Goal: Use online tool/utility: Utilize a website feature to perform a specific function

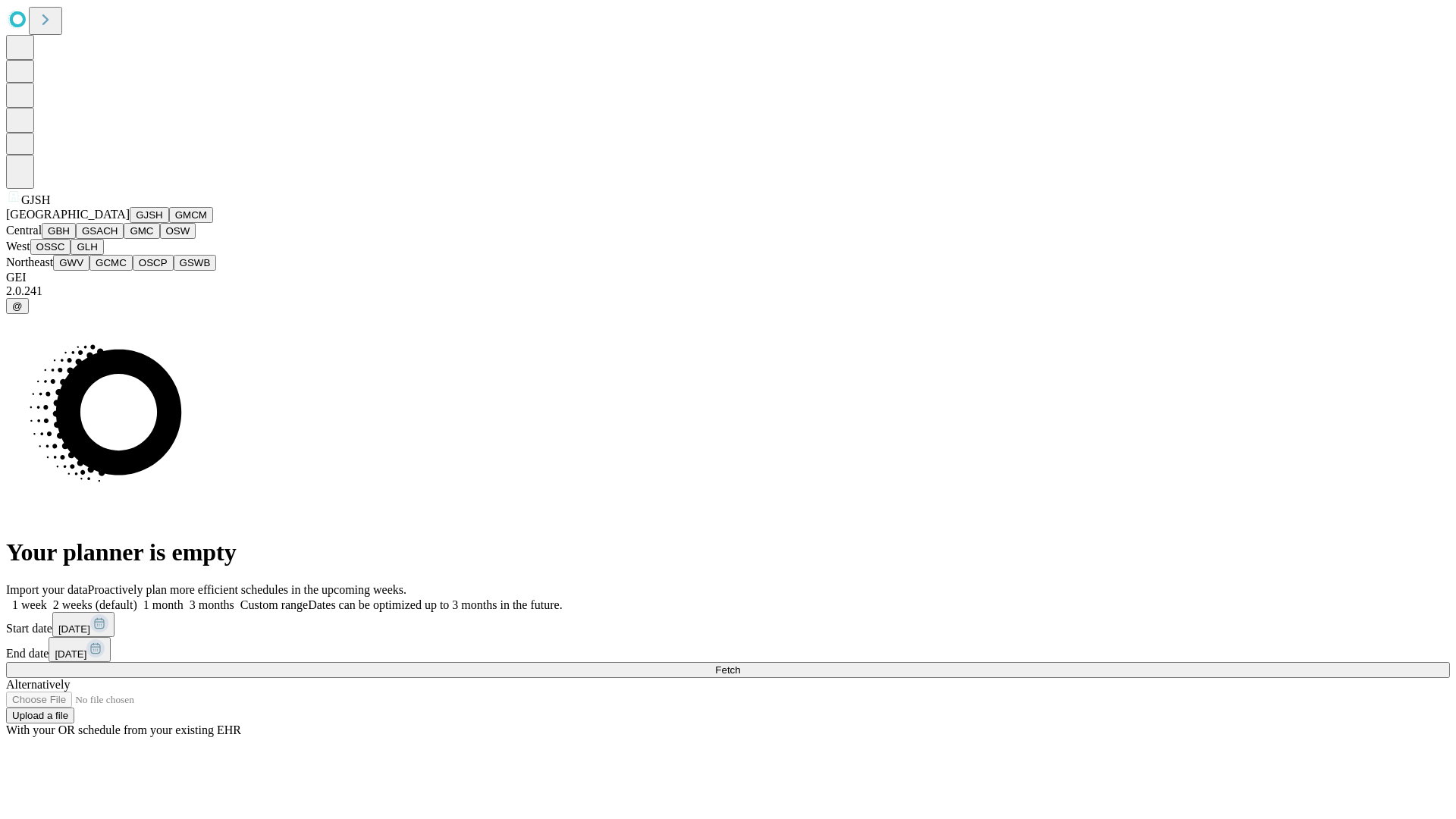
click at [129, 223] on button "GJSH" at bounding box center [149, 215] width 40 height 16
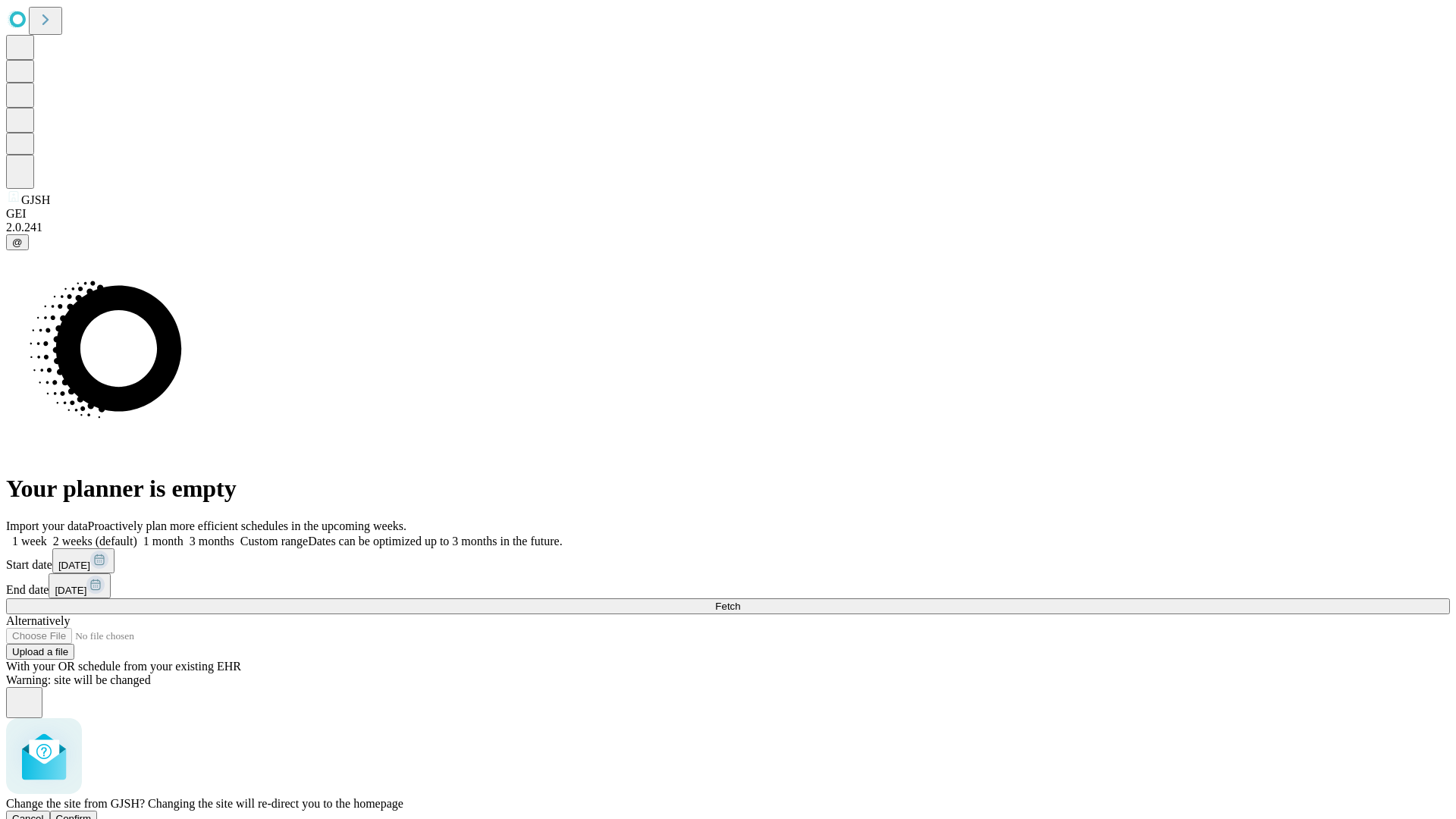
click at [92, 814] on span "Confirm" at bounding box center [74, 819] width 36 height 12
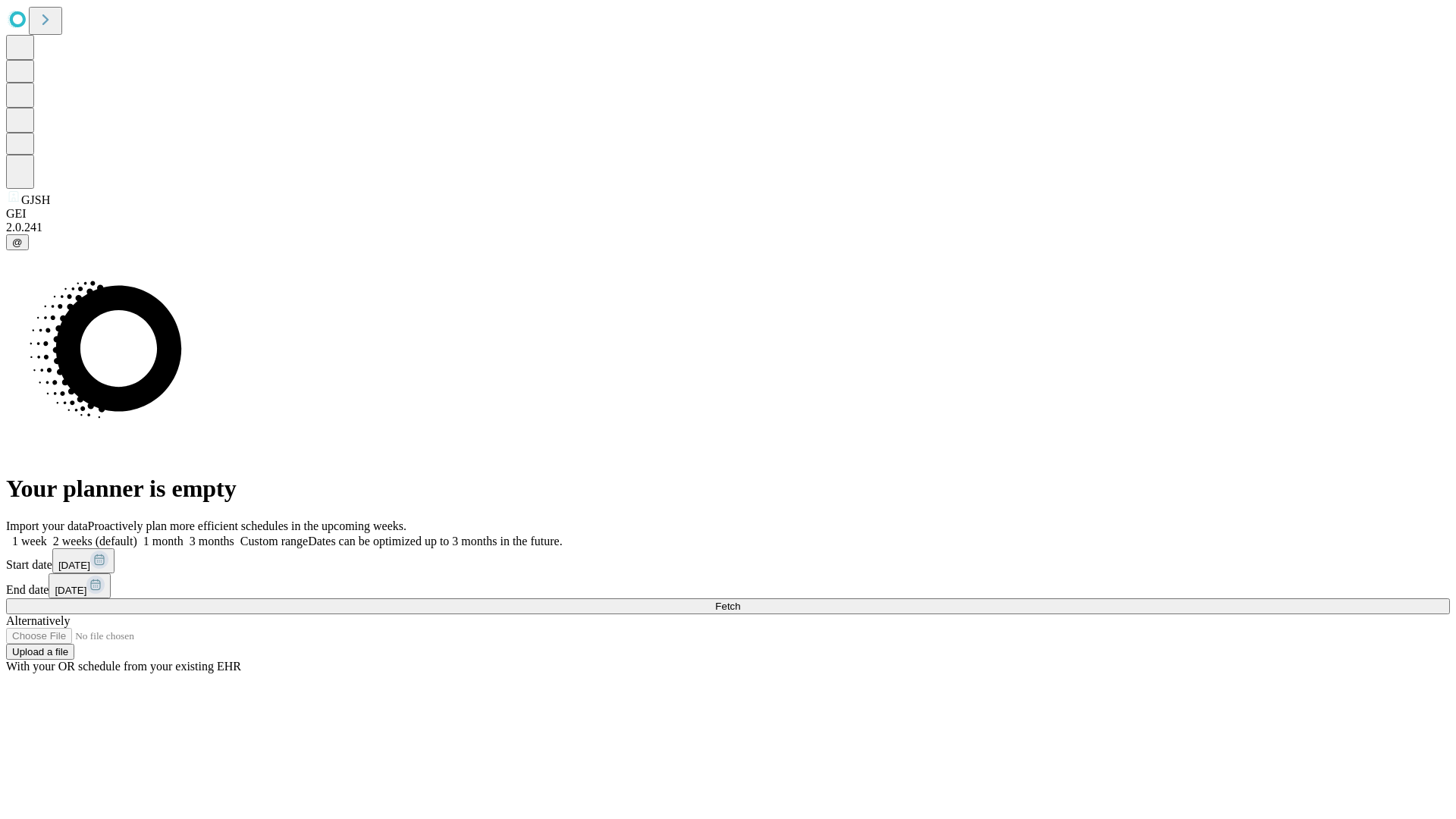
click at [137, 535] on label "2 weeks (default)" at bounding box center [92, 541] width 90 height 13
click at [740, 601] on span "Fetch" at bounding box center [728, 606] width 25 height 12
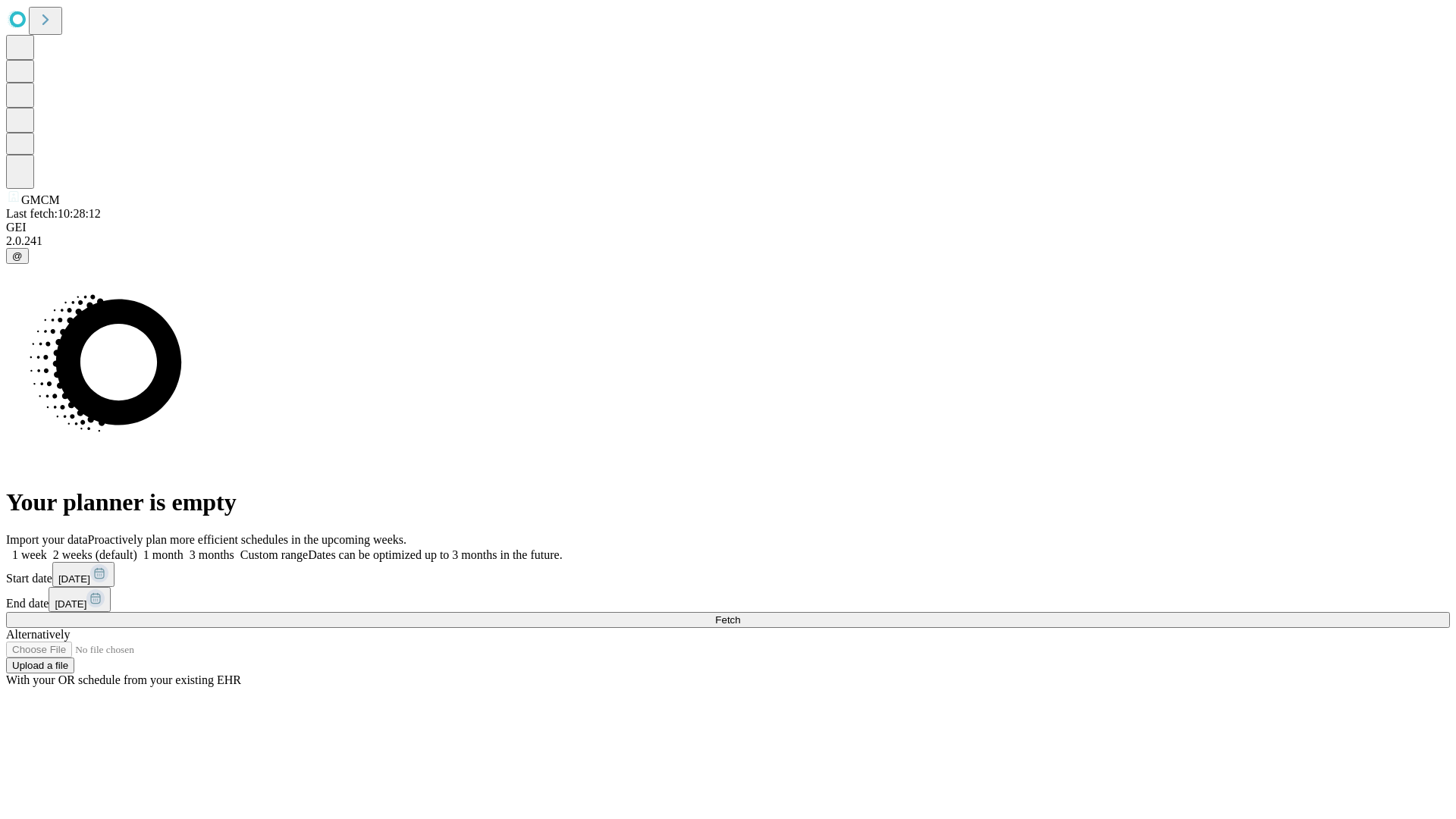
click at [137, 549] on label "2 weeks (default)" at bounding box center [92, 555] width 90 height 13
click at [740, 615] on span "Fetch" at bounding box center [728, 620] width 25 height 12
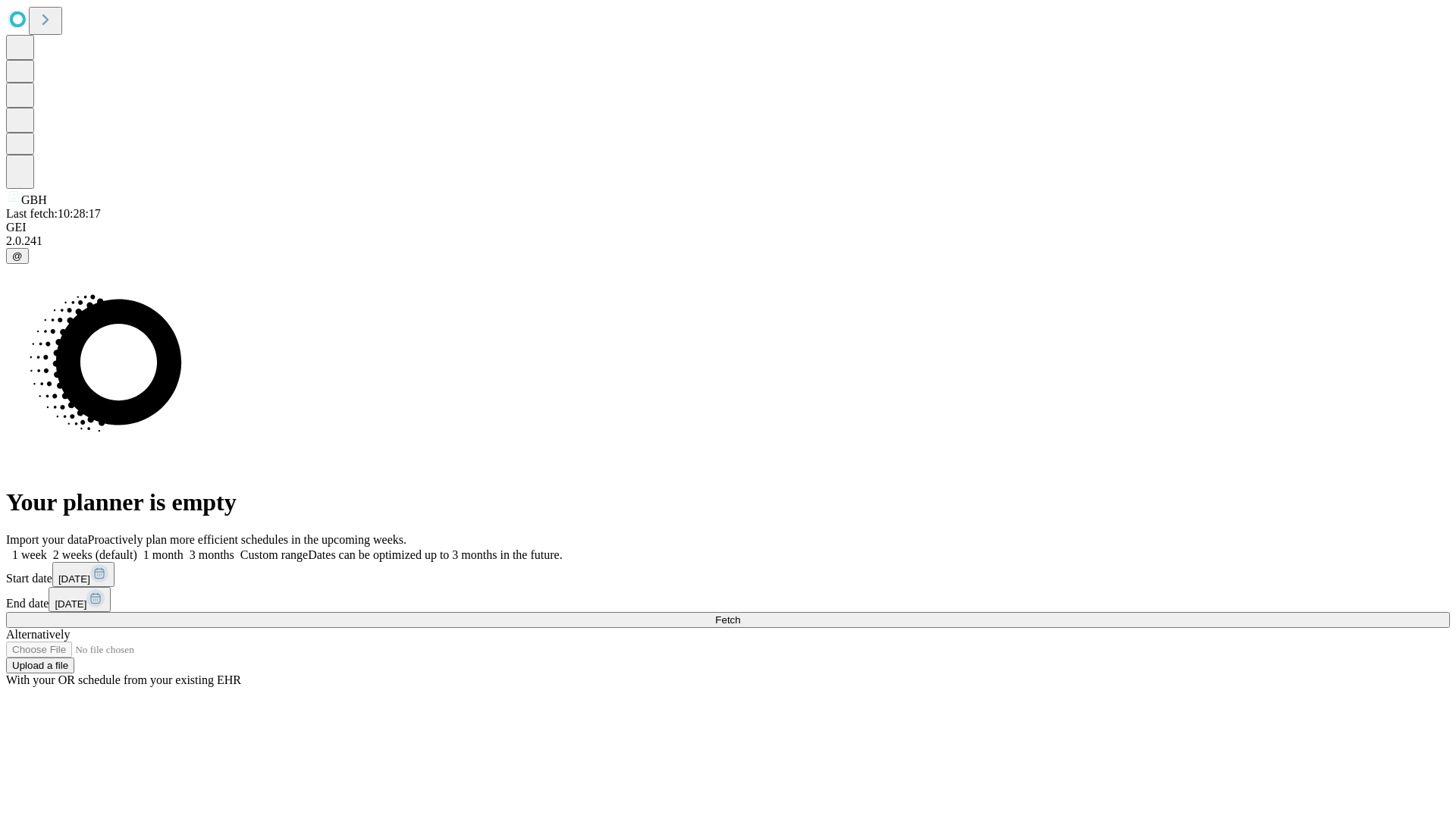
click at [137, 549] on label "2 weeks (default)" at bounding box center [92, 555] width 90 height 13
click at [740, 615] on span "Fetch" at bounding box center [728, 620] width 25 height 12
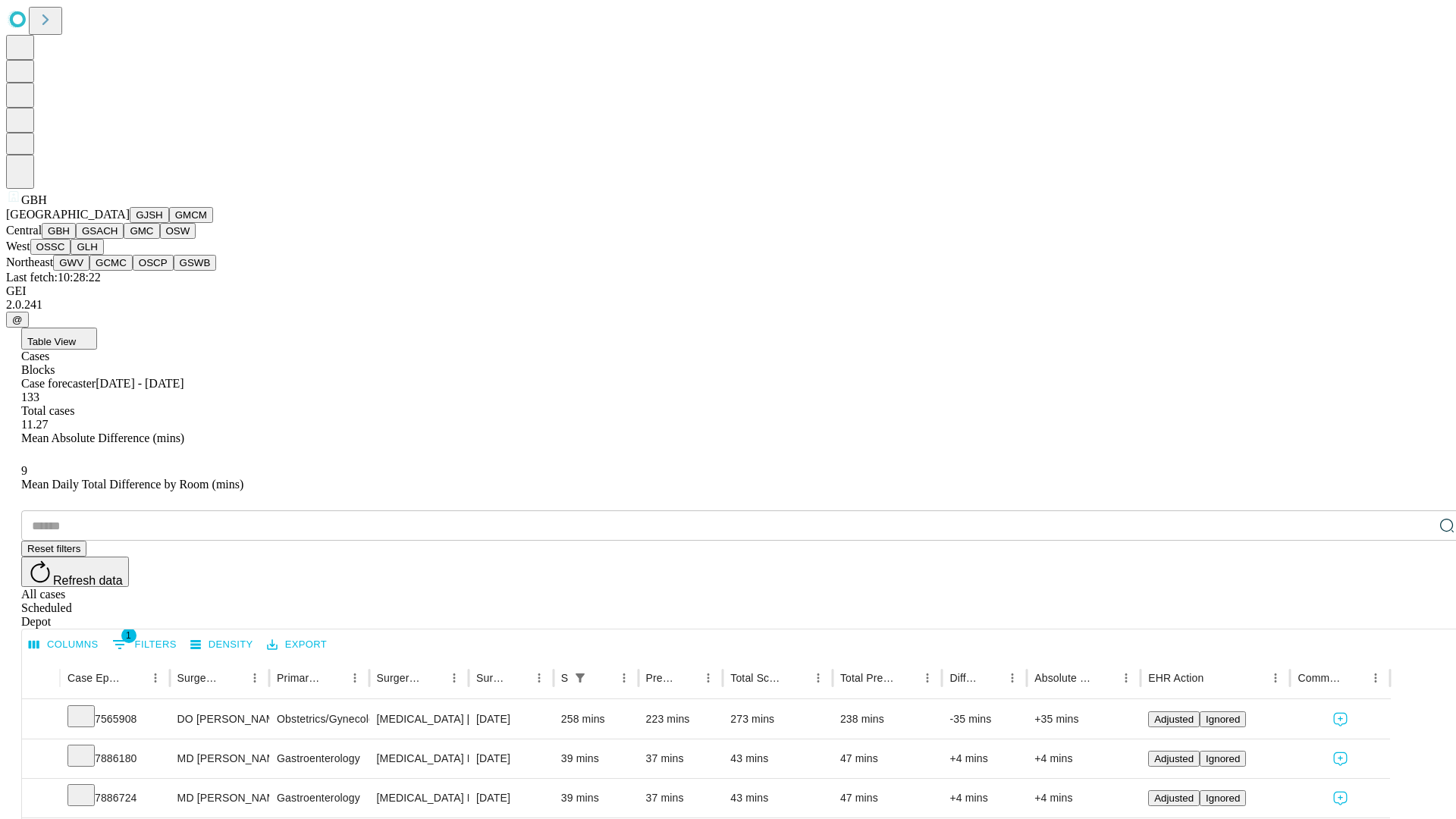
click at [118, 239] on button "GSACH" at bounding box center [99, 231] width 48 height 16
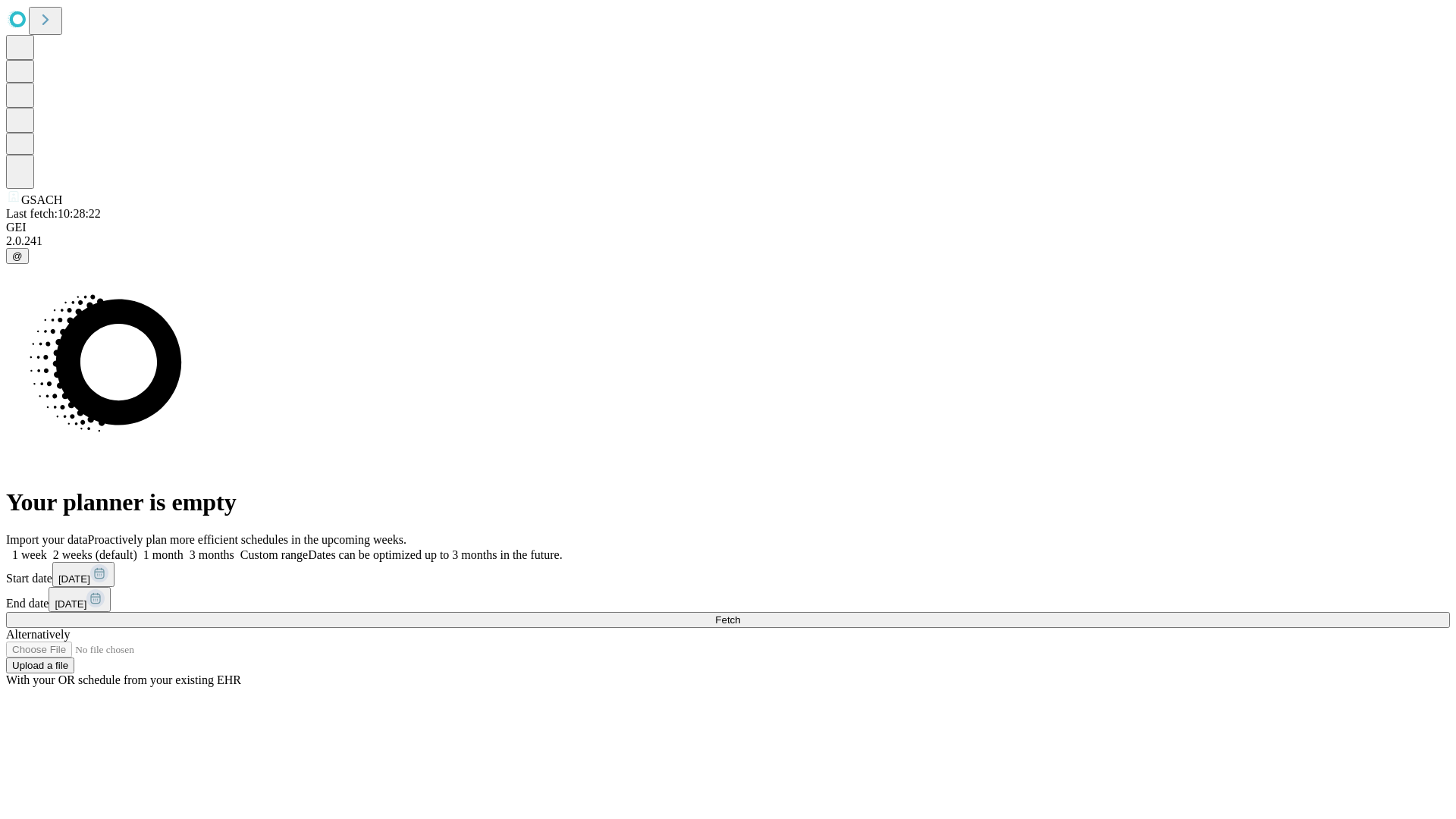
click at [137, 549] on label "2 weeks (default)" at bounding box center [92, 555] width 90 height 13
click at [740, 615] on span "Fetch" at bounding box center [728, 620] width 25 height 12
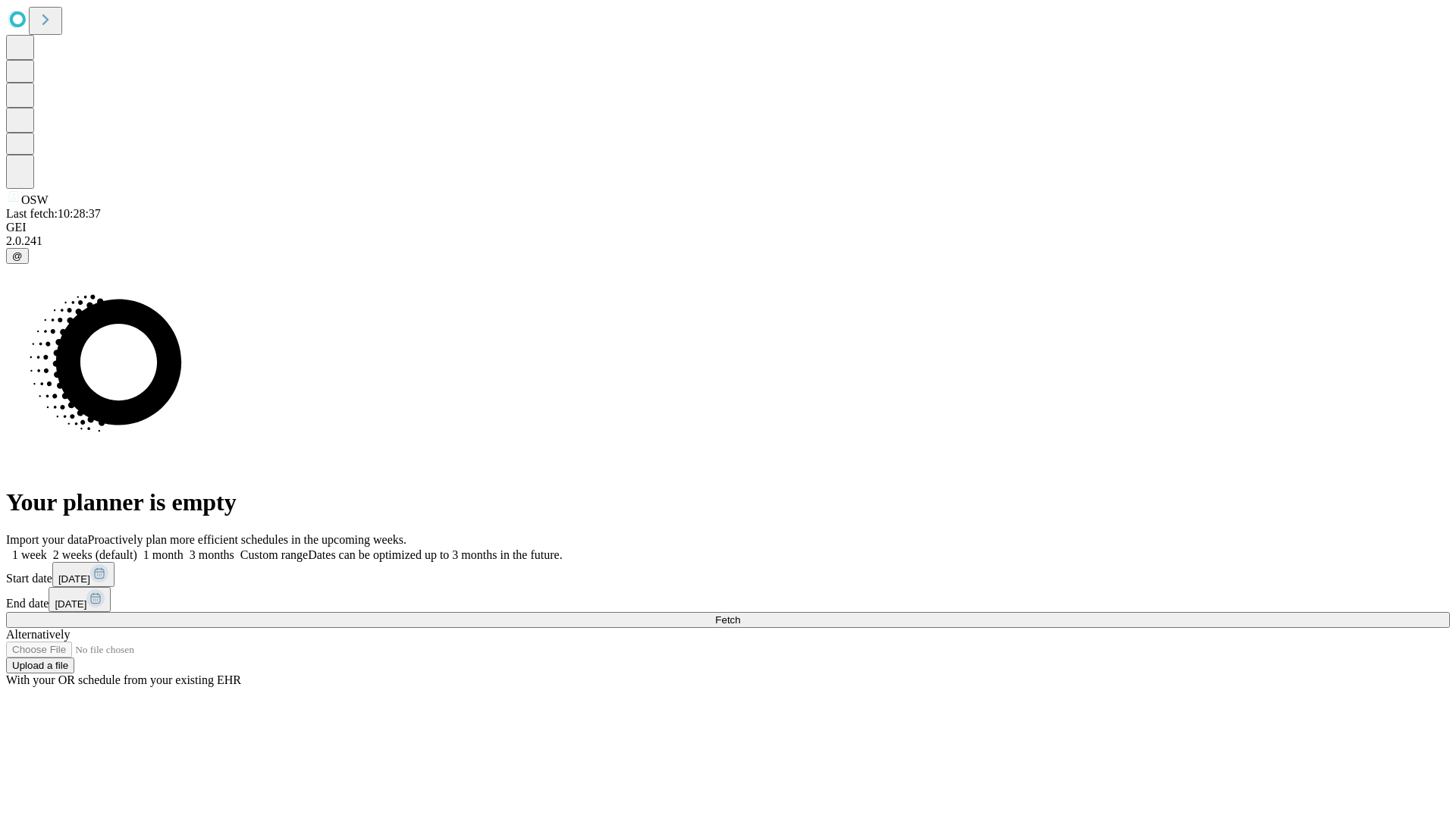
click at [137, 549] on label "2 weeks (default)" at bounding box center [92, 555] width 90 height 13
click at [740, 615] on span "Fetch" at bounding box center [728, 620] width 25 height 12
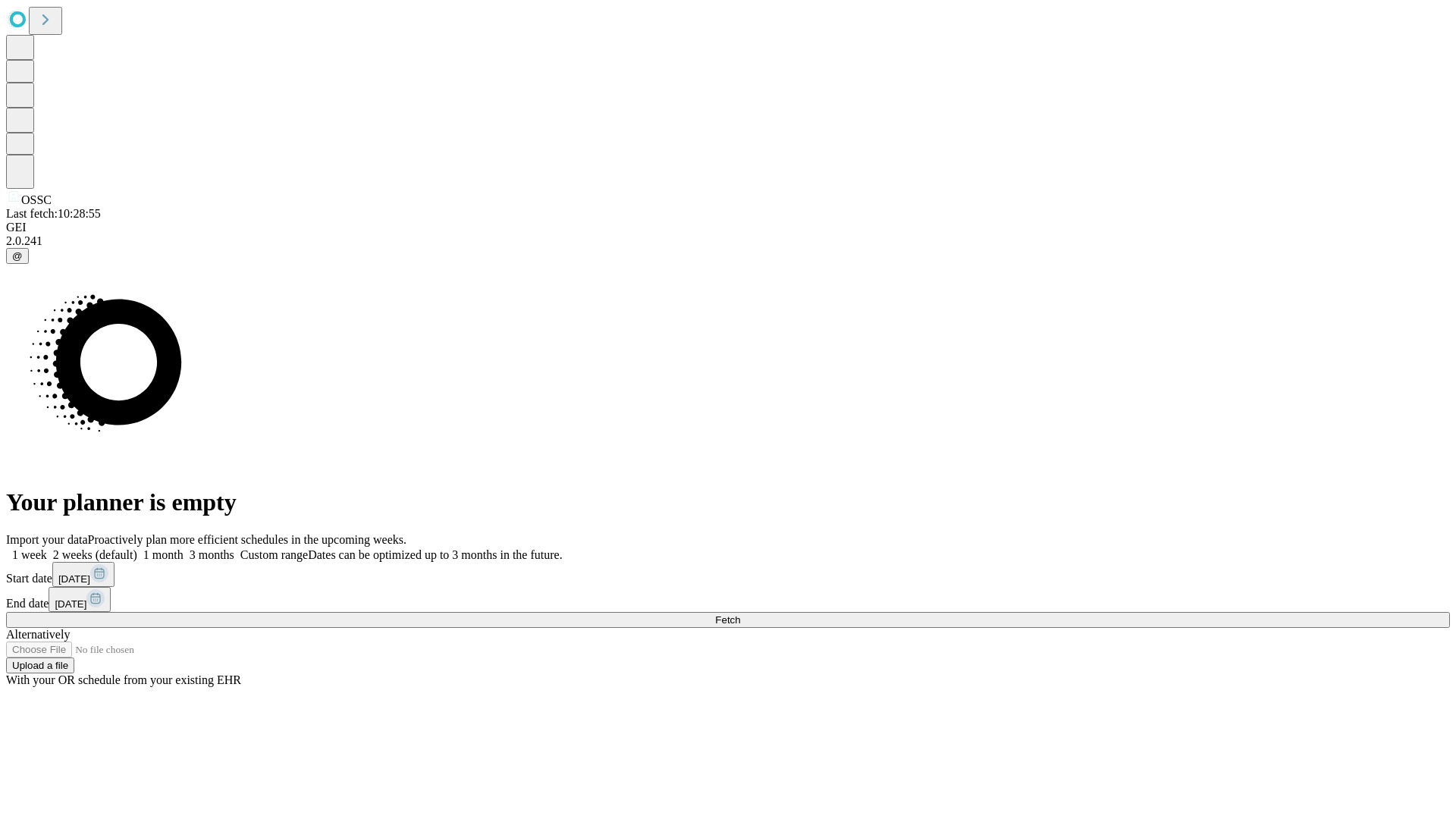
click at [137, 549] on label "2 weeks (default)" at bounding box center [92, 555] width 90 height 13
click at [740, 615] on span "Fetch" at bounding box center [728, 620] width 25 height 12
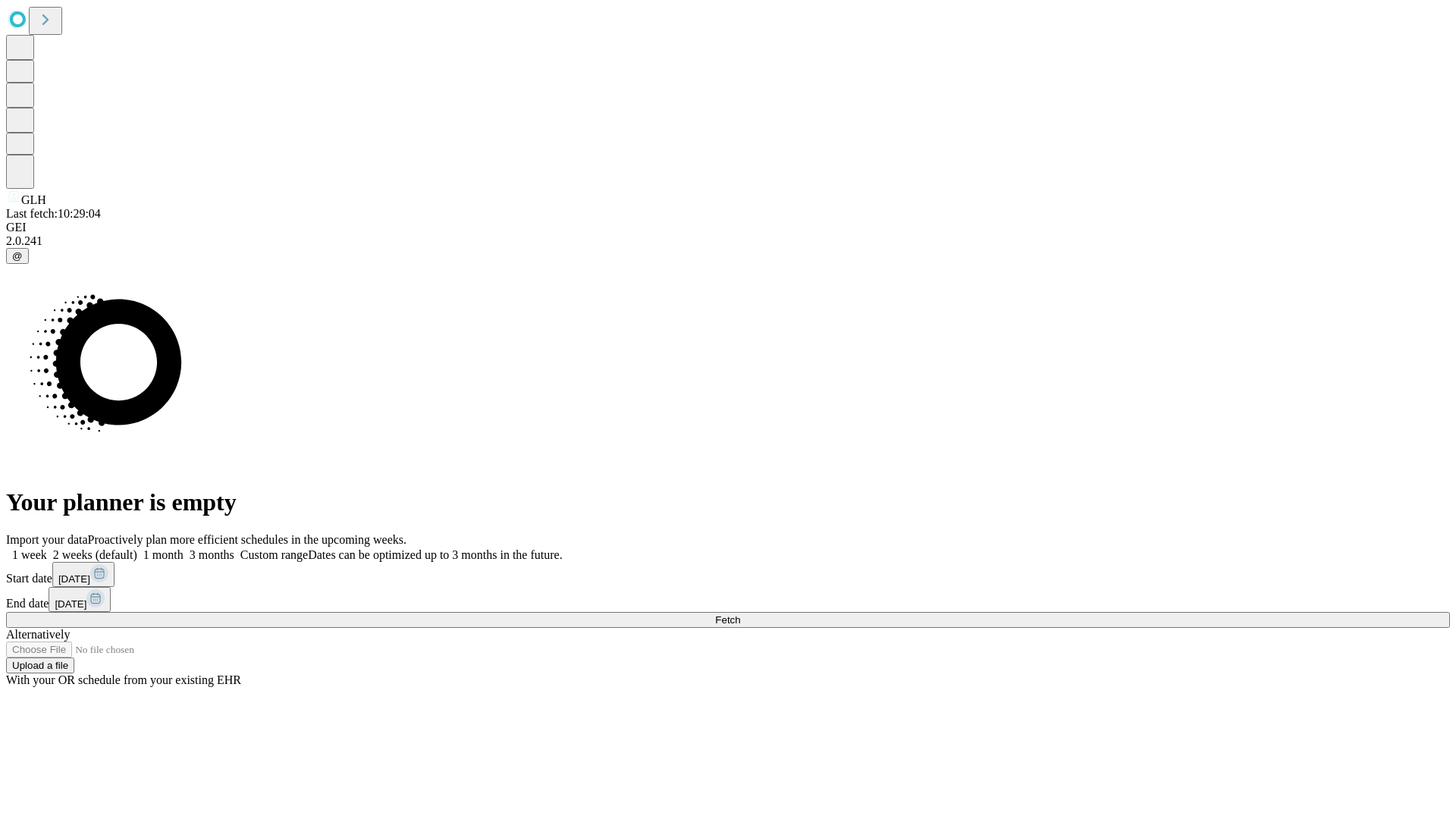
click at [137, 549] on label "2 weeks (default)" at bounding box center [92, 555] width 90 height 13
click at [740, 615] on span "Fetch" at bounding box center [728, 620] width 25 height 12
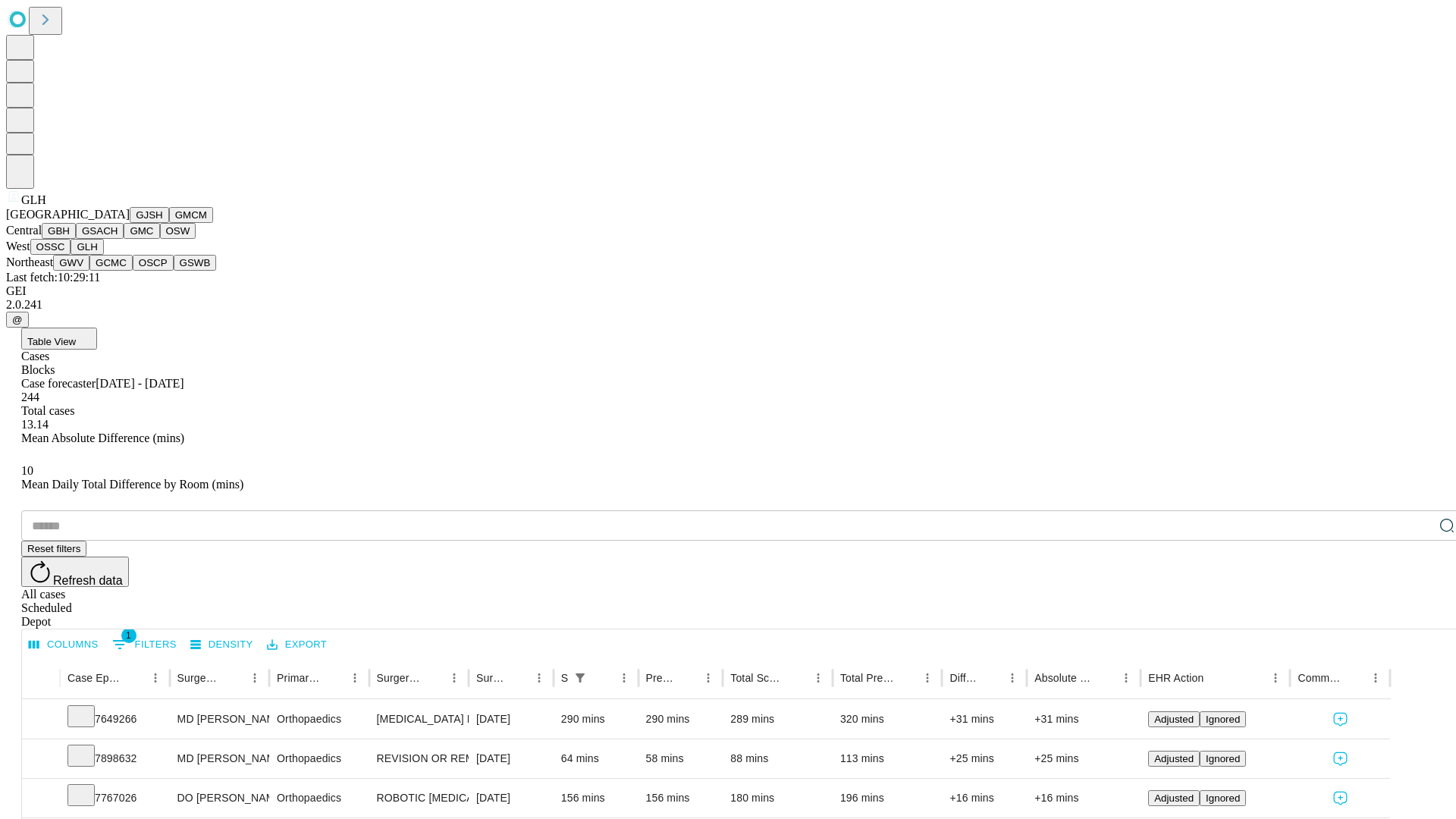
click at [90, 271] on button "GWV" at bounding box center [71, 263] width 37 height 16
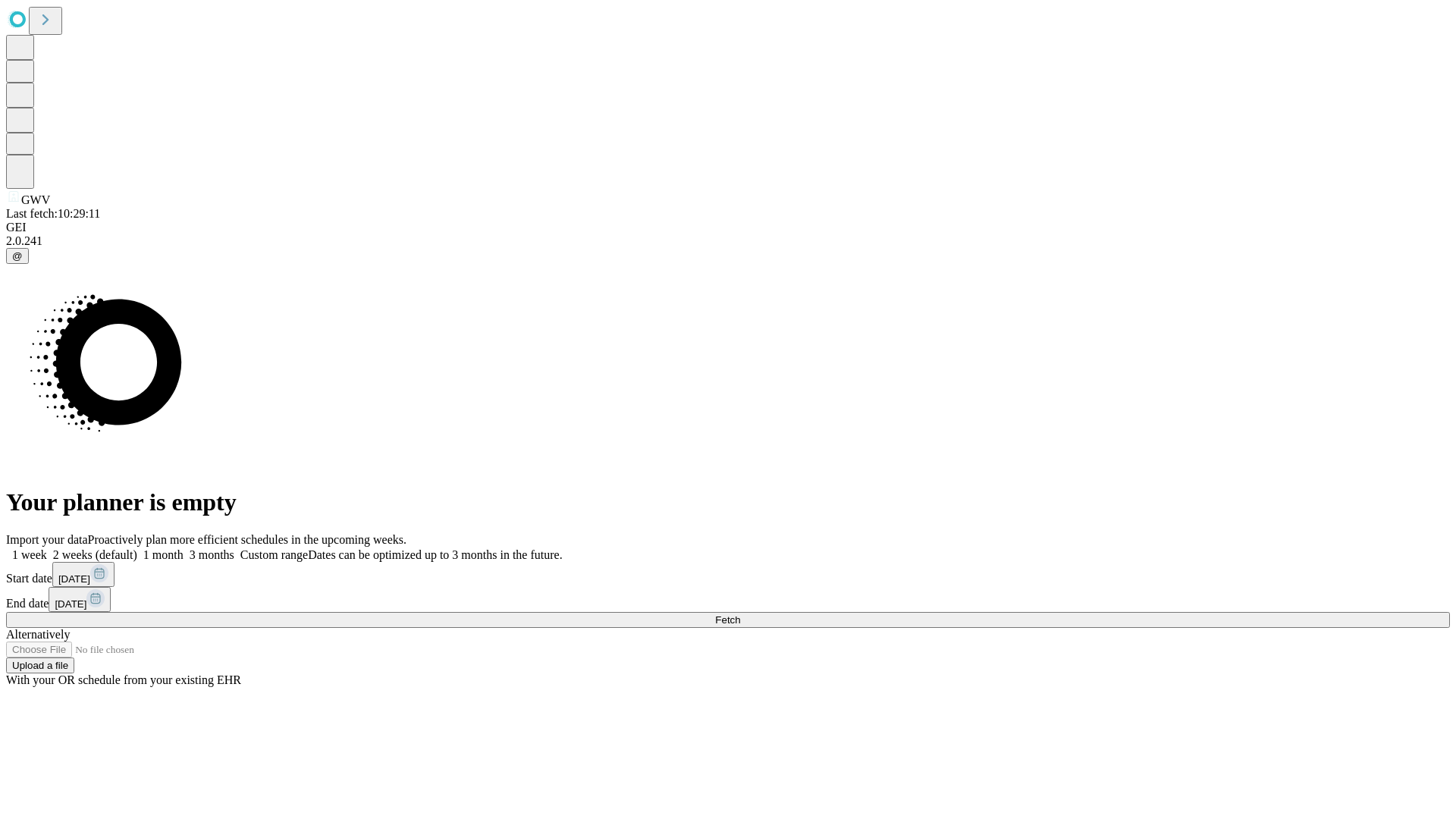
click at [137, 549] on label "2 weeks (default)" at bounding box center [92, 555] width 90 height 13
click at [740, 615] on span "Fetch" at bounding box center [728, 620] width 25 height 12
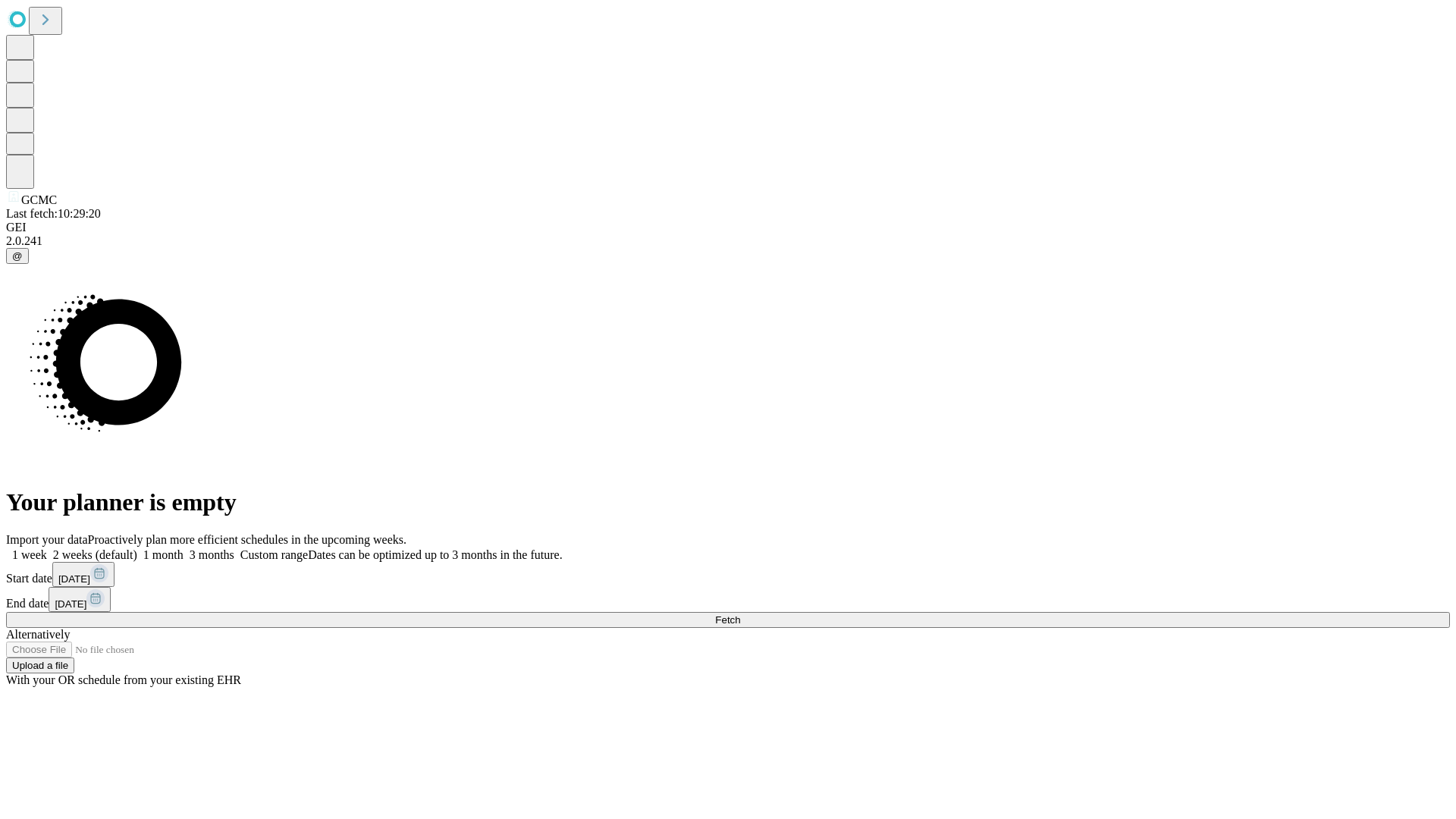
click at [137, 549] on label "2 weeks (default)" at bounding box center [92, 555] width 90 height 13
click at [740, 615] on span "Fetch" at bounding box center [728, 620] width 25 height 12
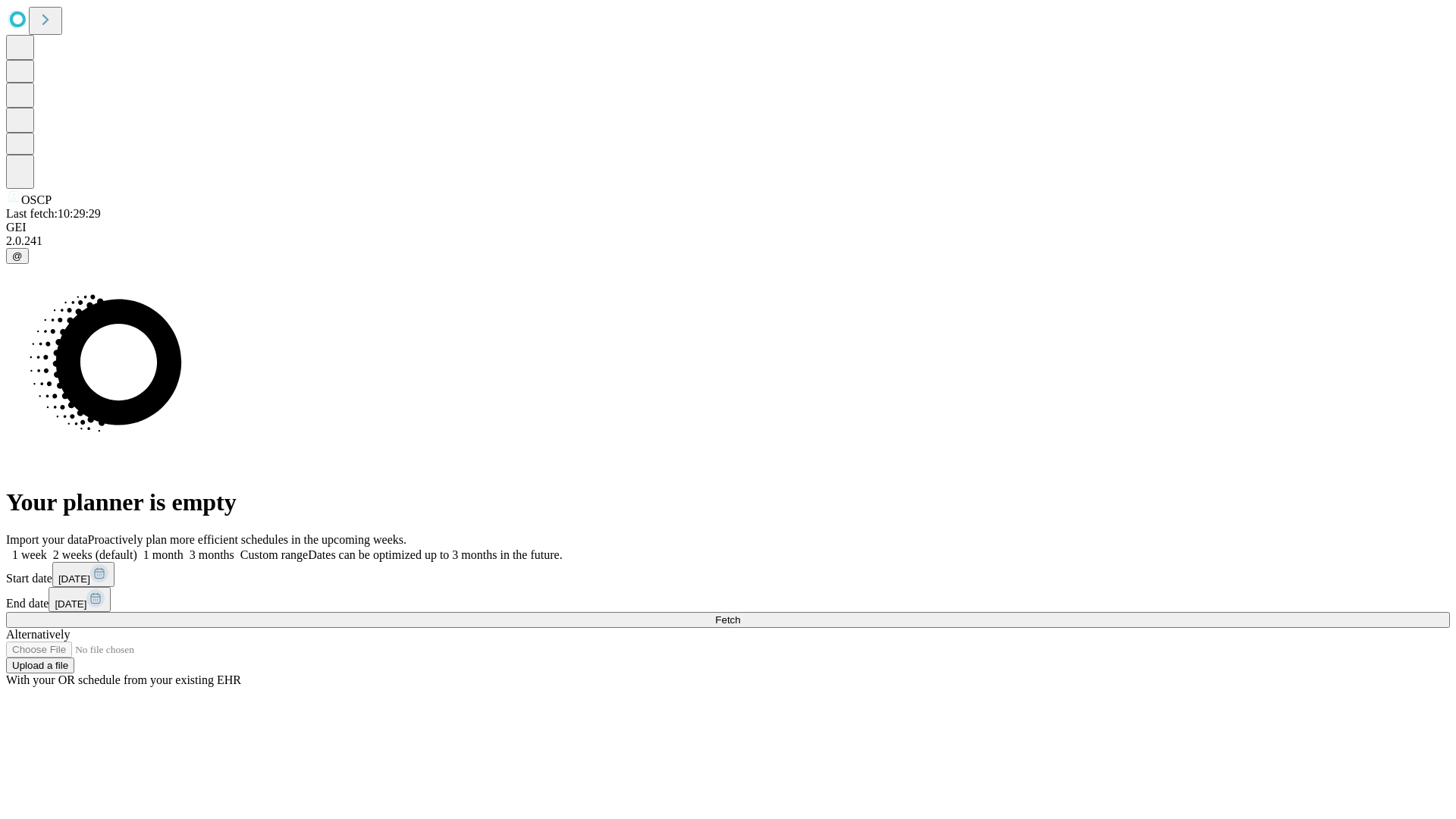
click at [740, 615] on span "Fetch" at bounding box center [728, 620] width 25 height 12
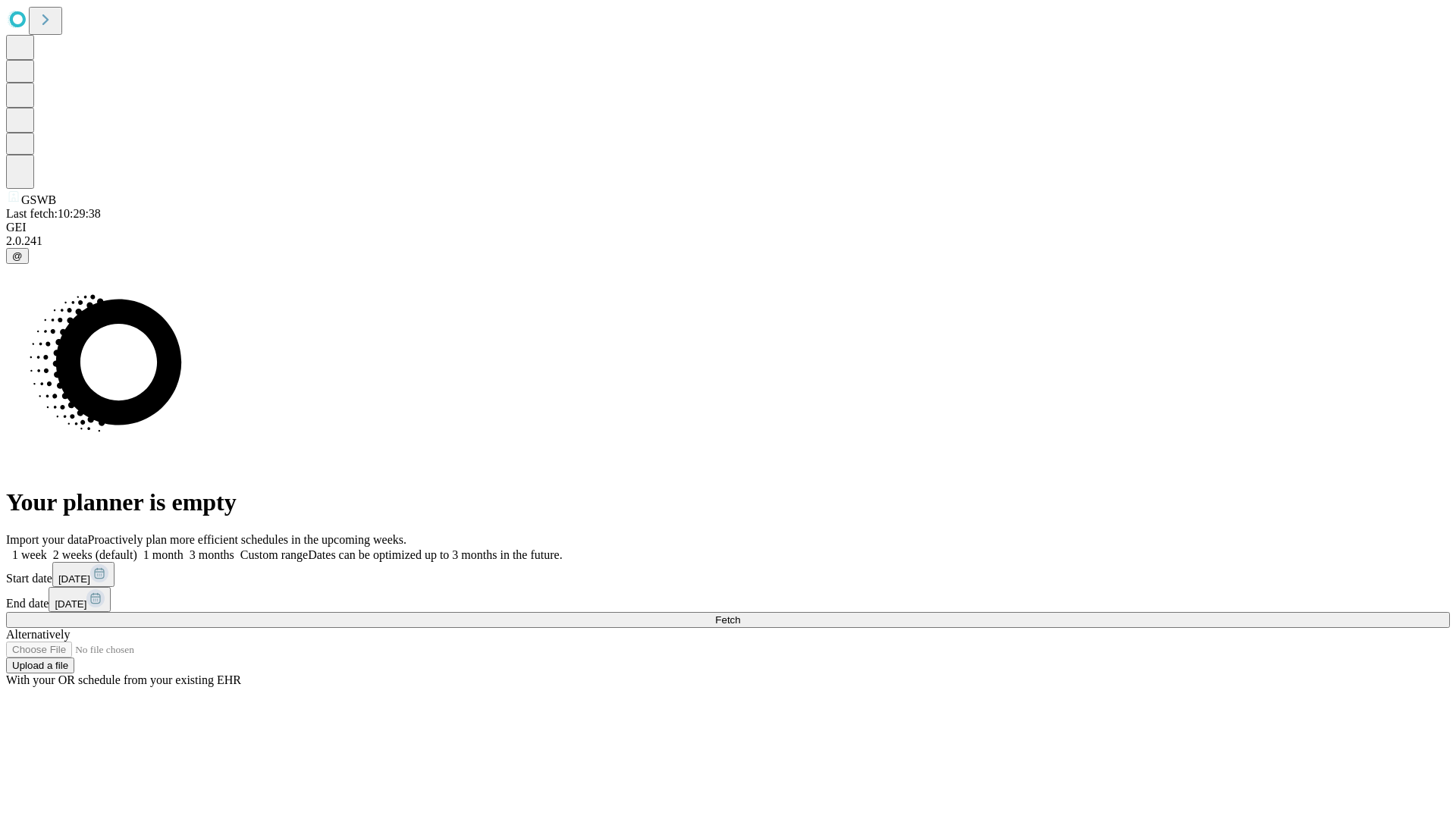
click at [137, 549] on label "2 weeks (default)" at bounding box center [92, 555] width 90 height 13
click at [740, 615] on span "Fetch" at bounding box center [728, 620] width 25 height 12
